Goal: Navigation & Orientation: Find specific page/section

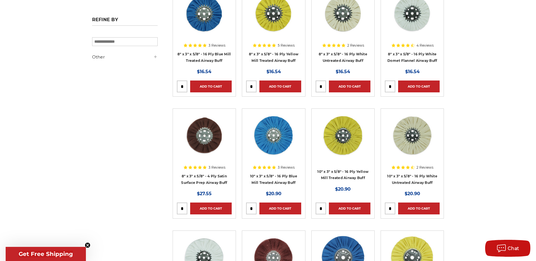
scroll to position [141, 0]
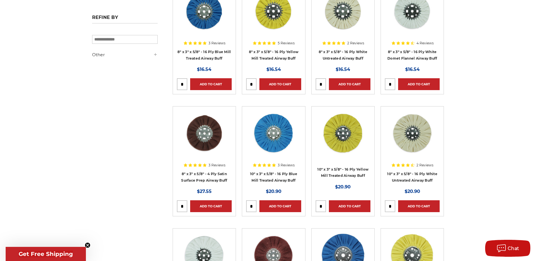
click at [207, 145] on img at bounding box center [204, 132] width 45 height 45
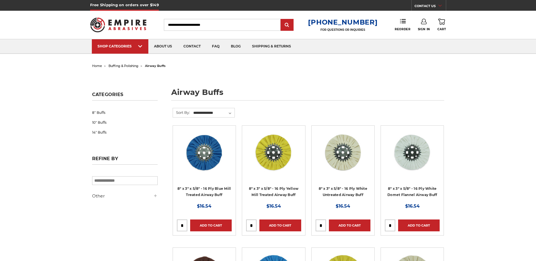
scroll to position [141, 0]
